Goal: Complete application form

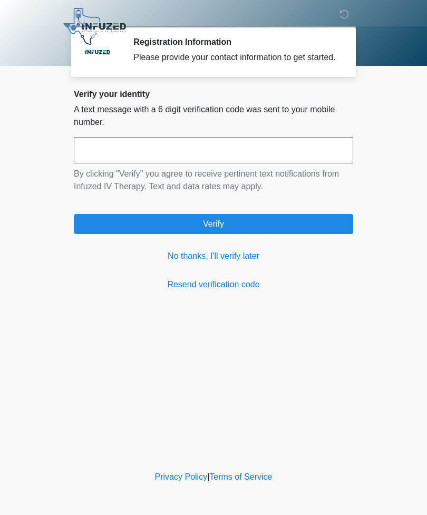
click at [234, 263] on link "No thanks, I'll verify later" at bounding box center [213, 256] width 279 height 13
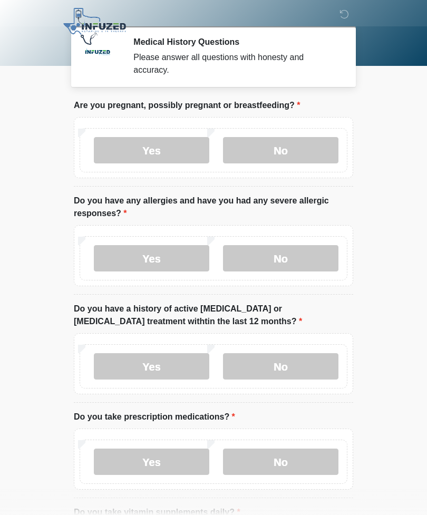
click at [287, 150] on label "No" at bounding box center [280, 150] width 115 height 26
click at [285, 263] on label "No" at bounding box center [280, 258] width 115 height 26
click at [277, 370] on label "No" at bounding box center [280, 366] width 115 height 26
click at [159, 461] on label "Yes" at bounding box center [151, 462] width 115 height 26
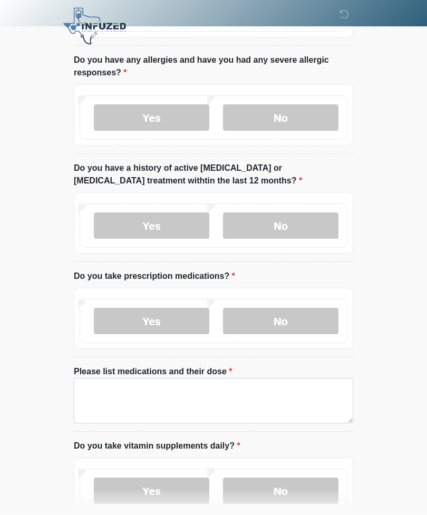
scroll to position [150, 0]
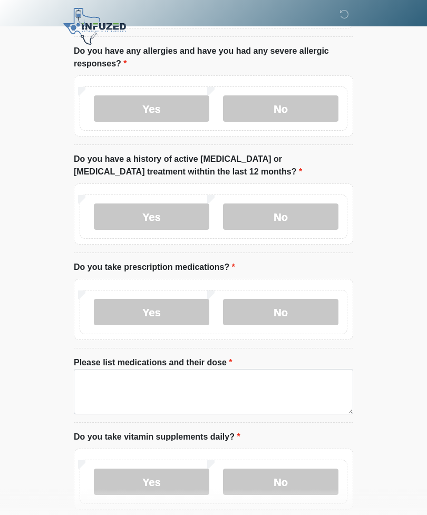
click at [174, 472] on label "Yes" at bounding box center [151, 482] width 115 height 26
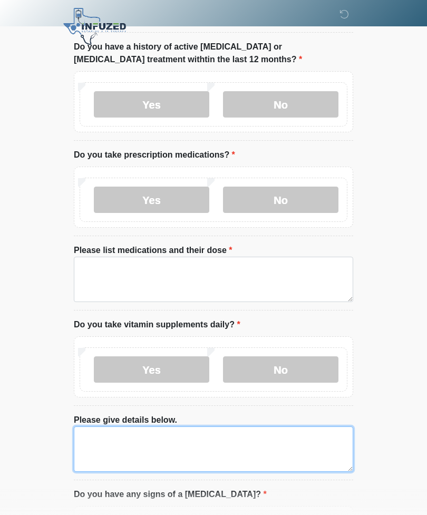
click at [266, 454] on textarea "Please give details below." at bounding box center [213, 449] width 279 height 45
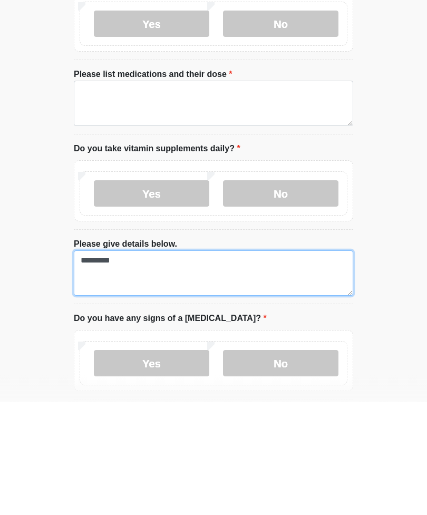
type textarea "*********"
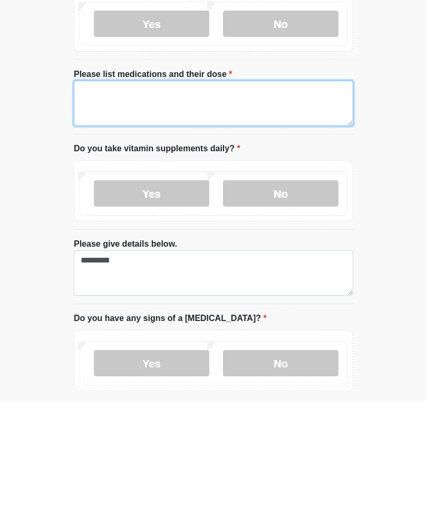
click at [246, 195] on textarea "Please list medications and their dose" at bounding box center [213, 217] width 279 height 45
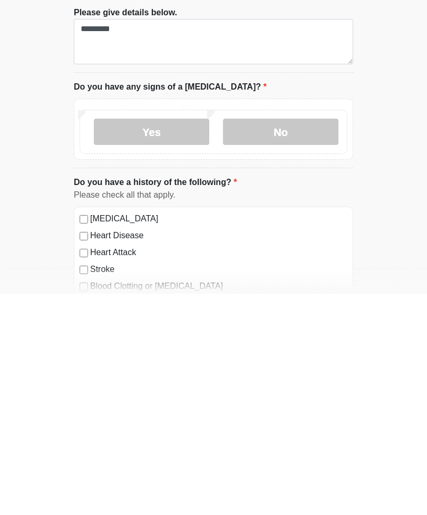
scroll to position [449, 0]
type textarea "**********"
click at [294, 339] on label "No" at bounding box center [280, 352] width 115 height 26
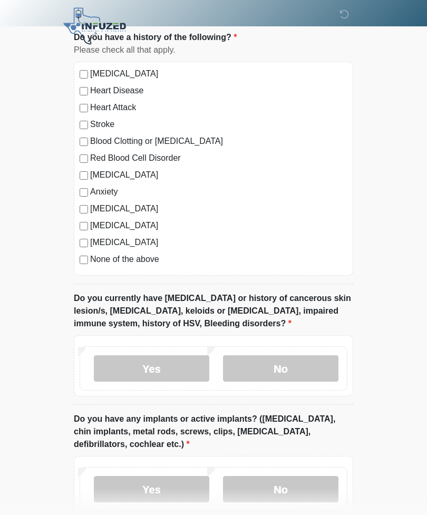
scroll to position [815, 0]
click at [289, 366] on label "No" at bounding box center [280, 368] width 115 height 26
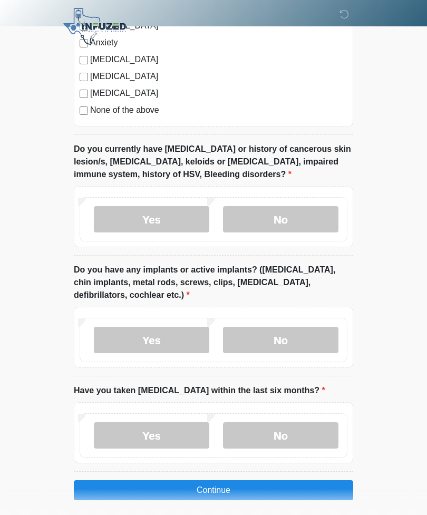
scroll to position [969, 0]
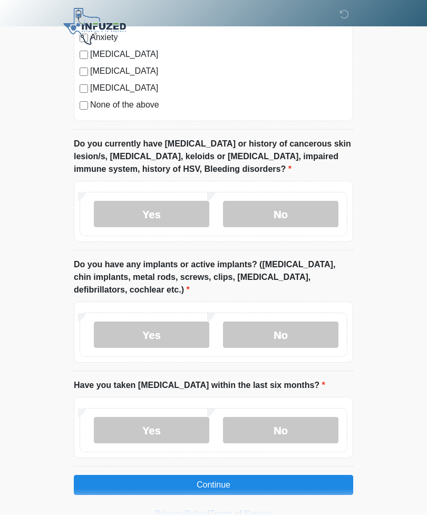
click at [302, 332] on label "No" at bounding box center [280, 335] width 115 height 26
click at [294, 425] on label "No" at bounding box center [280, 430] width 115 height 26
click at [268, 480] on button "Continue" at bounding box center [213, 485] width 279 height 20
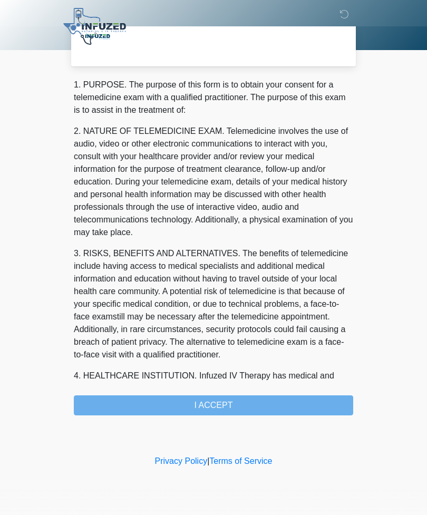
scroll to position [0, 0]
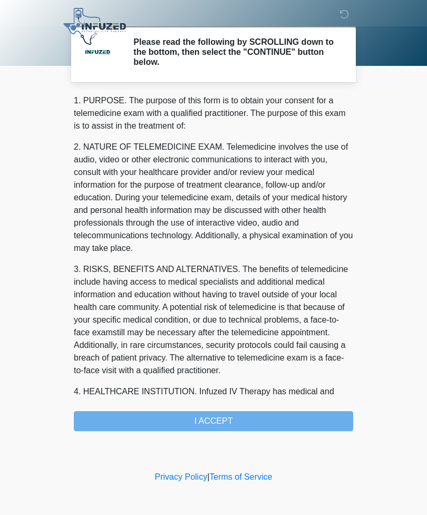
click at [233, 421] on div "1. PURPOSE. The purpose of this form is to obtain your consent for a telemedici…" at bounding box center [213, 262] width 279 height 337
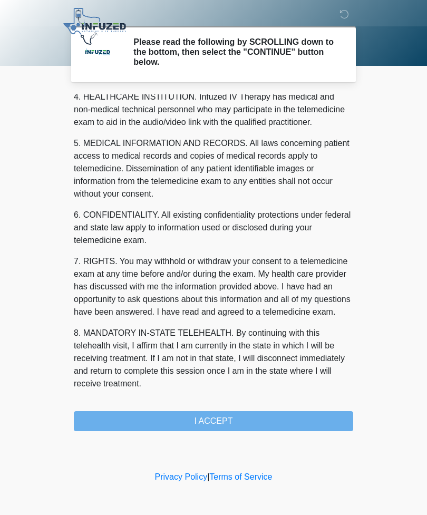
scroll to position [307, 0]
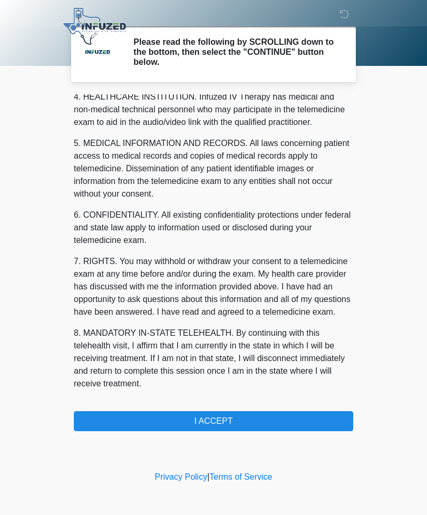
click at [216, 421] on button "I ACCEPT" at bounding box center [213, 421] width 279 height 20
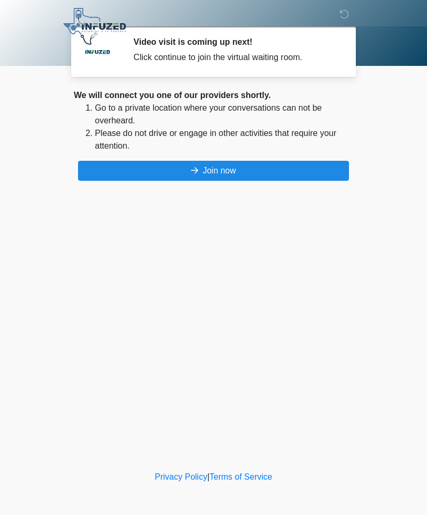
click at [225, 171] on button "Join now" at bounding box center [213, 171] width 271 height 20
